Goal: Obtain resource: Obtain resource

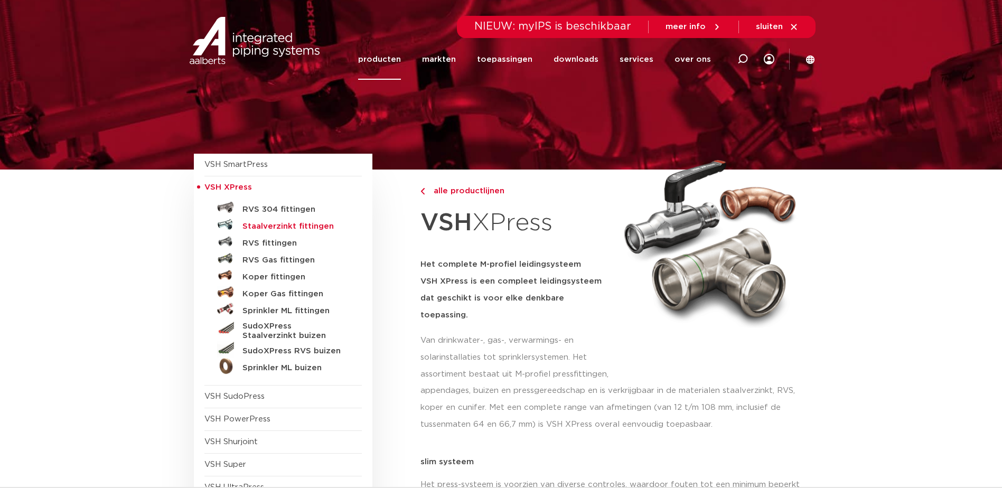
click at [315, 227] on h5 "Staalverzinkt fittingen" at bounding box center [294, 227] width 105 height 10
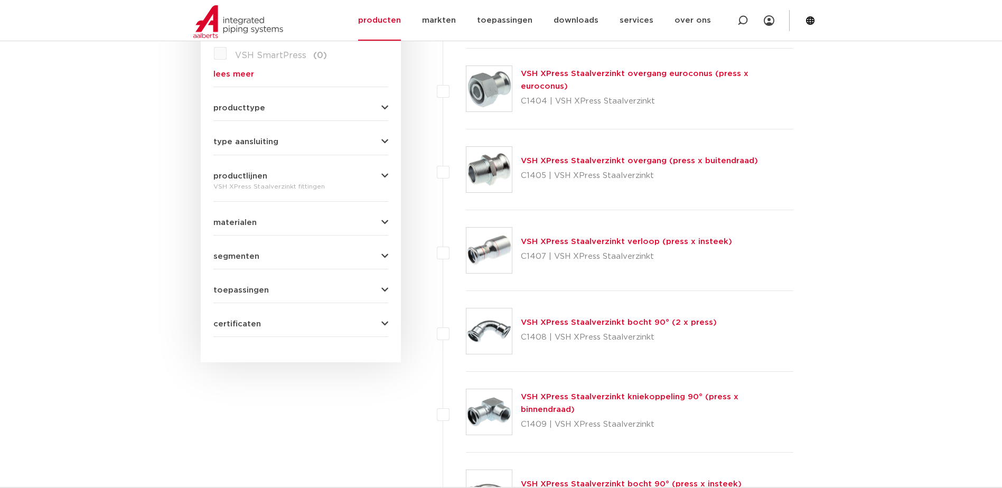
click at [243, 110] on span "producttype" at bounding box center [239, 108] width 52 height 8
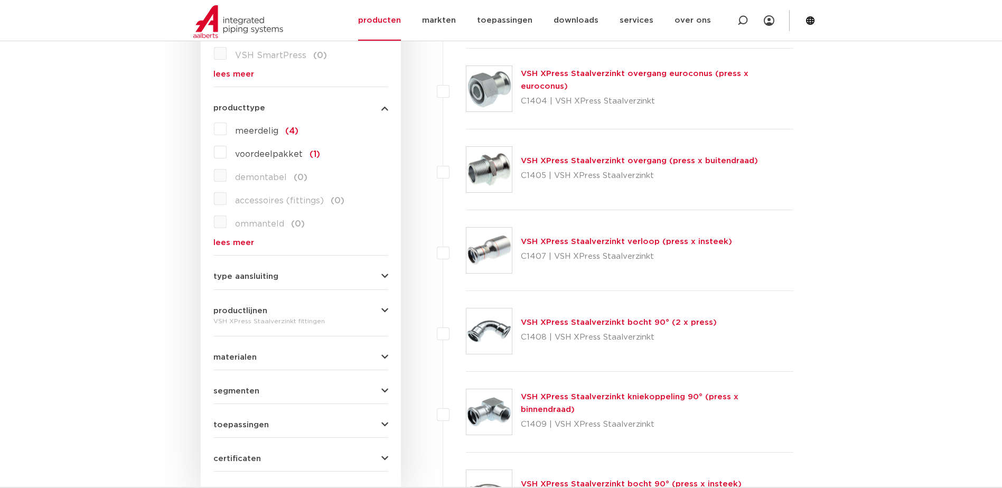
click at [243, 109] on span "producttype" at bounding box center [239, 108] width 52 height 8
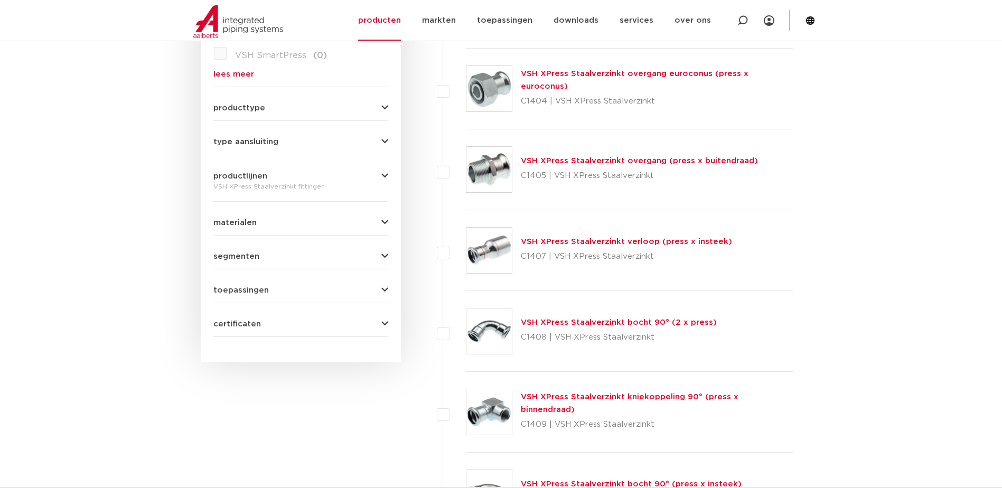
click at [245, 139] on span "type aansluiting" at bounding box center [245, 142] width 65 height 8
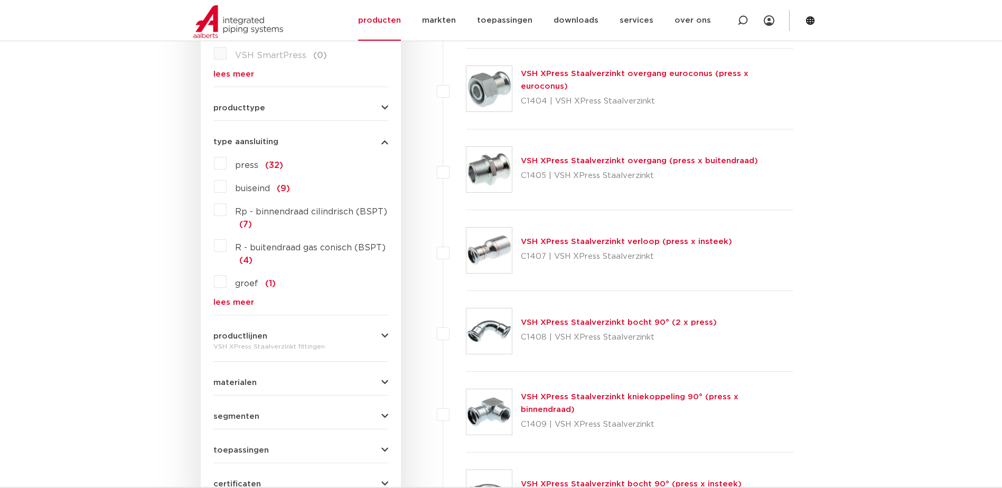
click at [245, 139] on span "type aansluiting" at bounding box center [245, 142] width 65 height 8
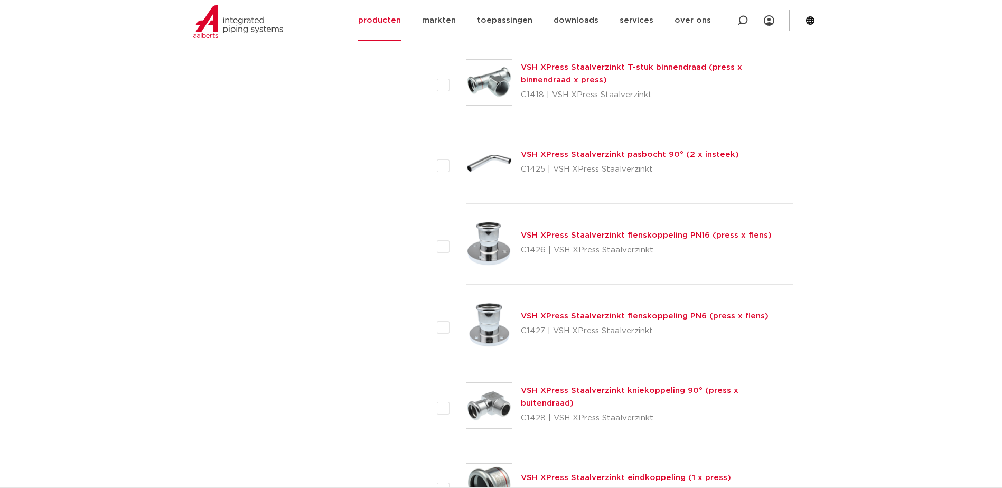
scroll to position [1426, 0]
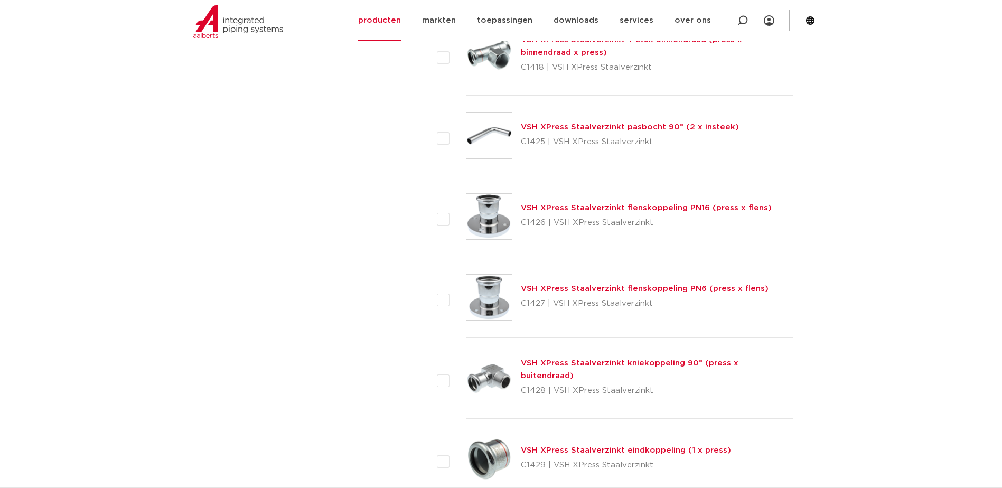
click at [688, 290] on link "VSH XPress Staalverzinkt flenskoppeling PN6 (press x flens)" at bounding box center [645, 289] width 248 height 8
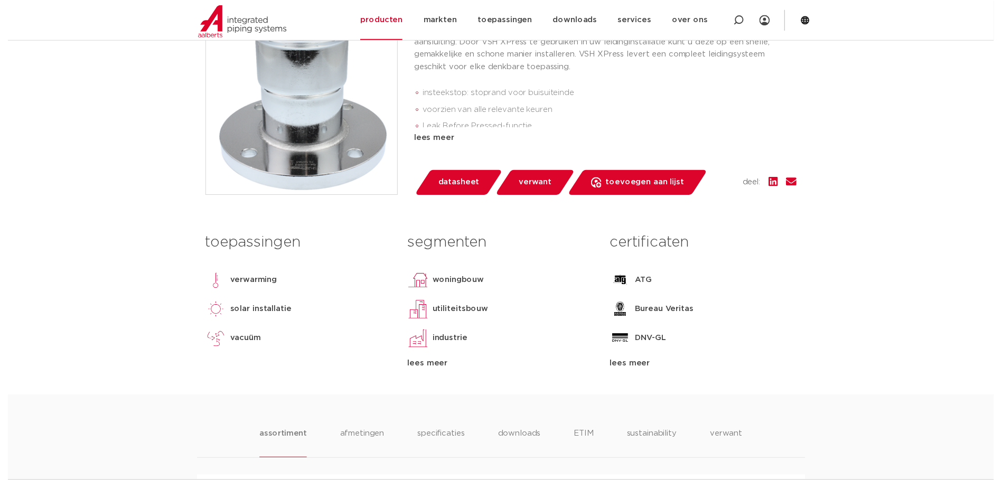
scroll to position [211, 0]
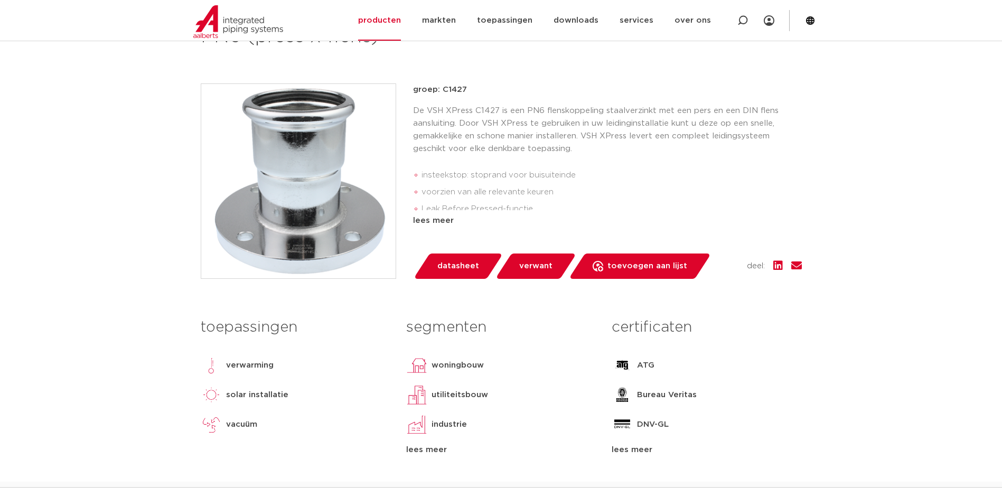
click at [468, 263] on span "datasheet" at bounding box center [458, 266] width 42 height 17
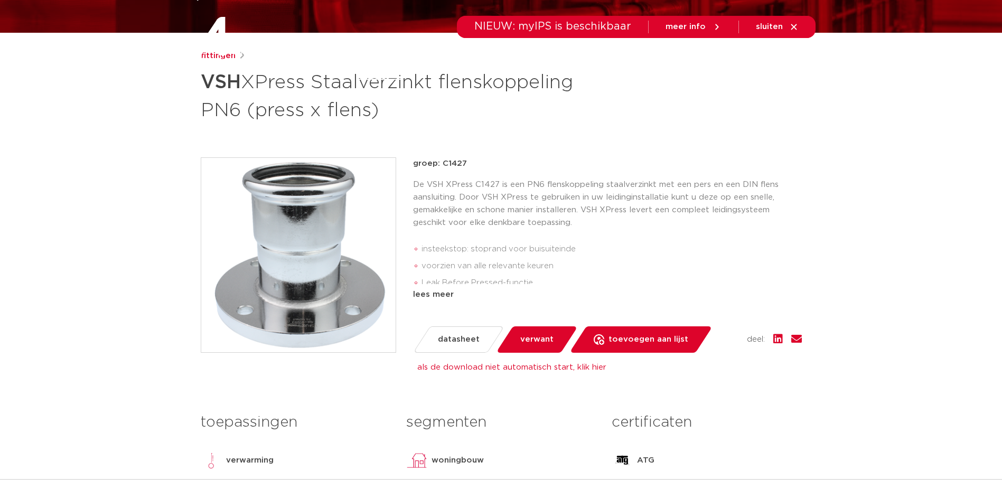
scroll to position [0, 0]
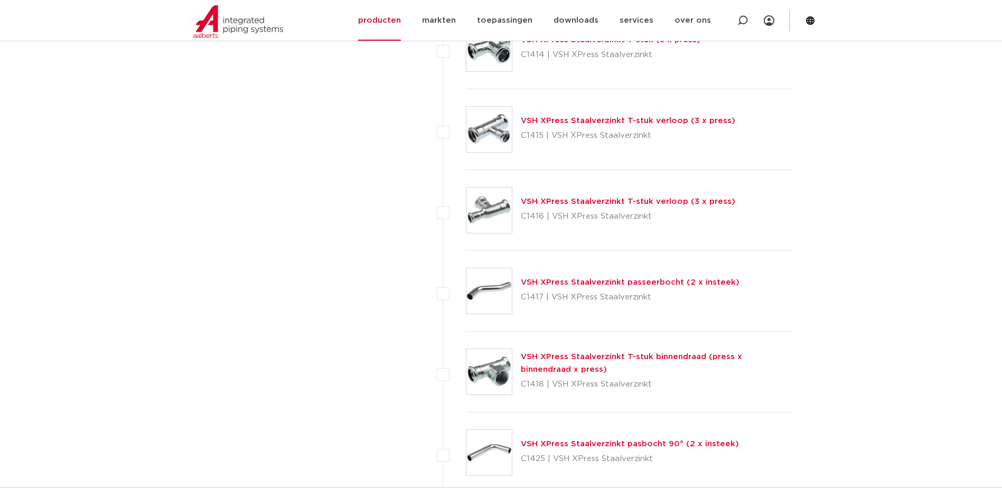
scroll to position [898, 0]
